Goal: Task Accomplishment & Management: Manage account settings

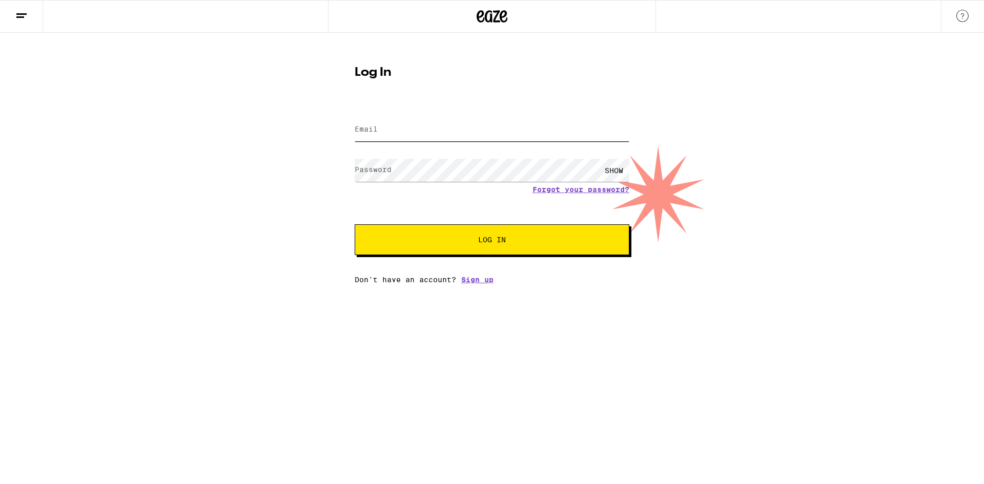
click at [495, 136] on input "Email" at bounding box center [492, 129] width 275 height 23
type input "[EMAIL_ADDRESS][DOMAIN_NAME]"
click at [355, 225] on button "Log In" at bounding box center [492, 240] width 275 height 31
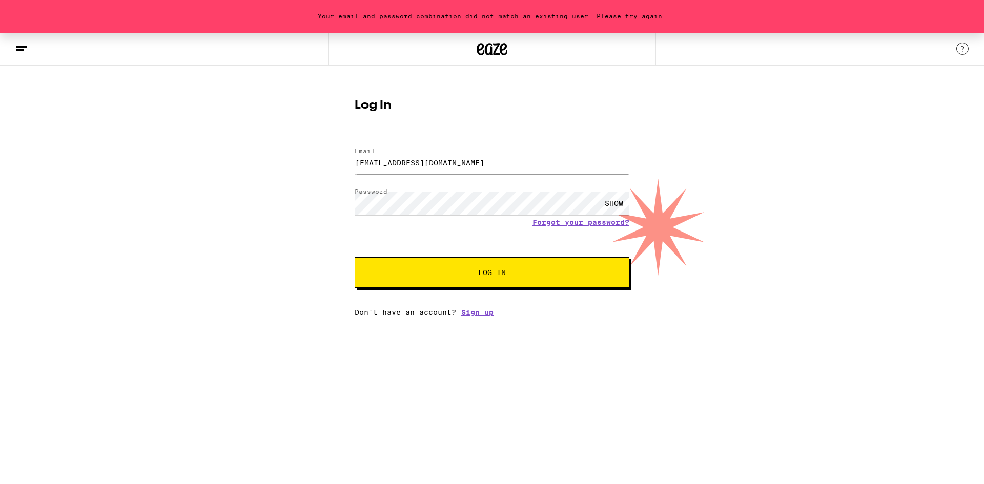
click at [237, 239] on div "Your email and password combination did not match an existing user. Please try …" at bounding box center [492, 175] width 984 height 284
click at [355, 257] on button "Log In" at bounding box center [492, 272] width 275 height 31
